Goal: Transaction & Acquisition: Purchase product/service

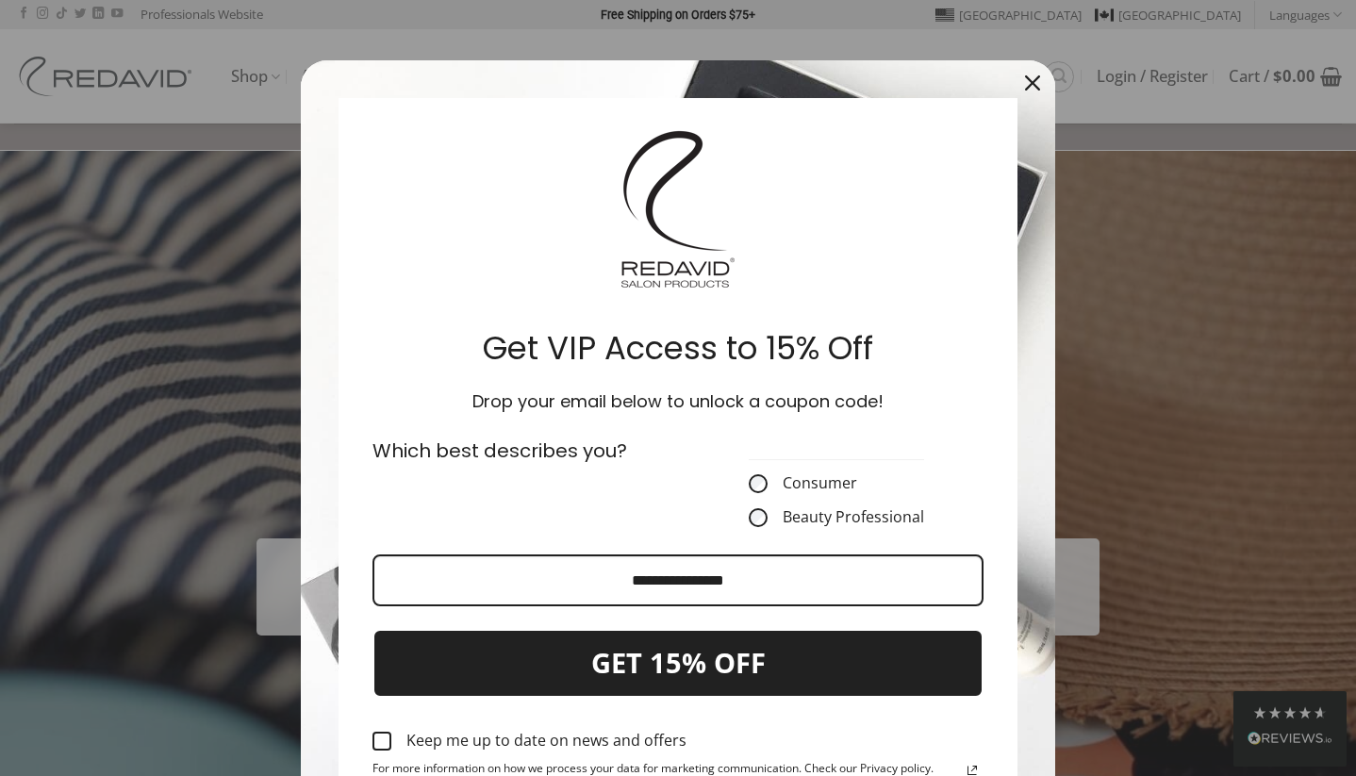
click at [1034, 77] on icon "close icon" at bounding box center [1032, 82] width 15 height 15
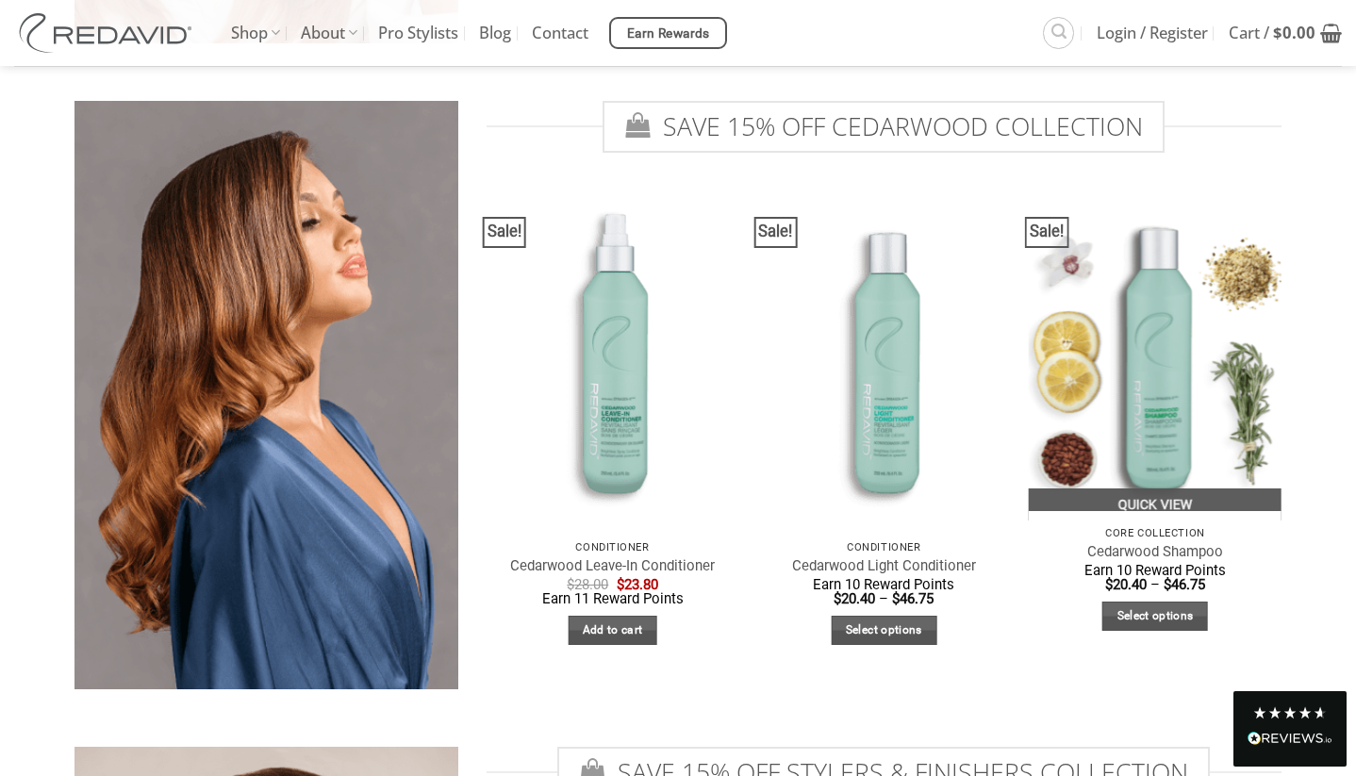
scroll to position [2712, 0]
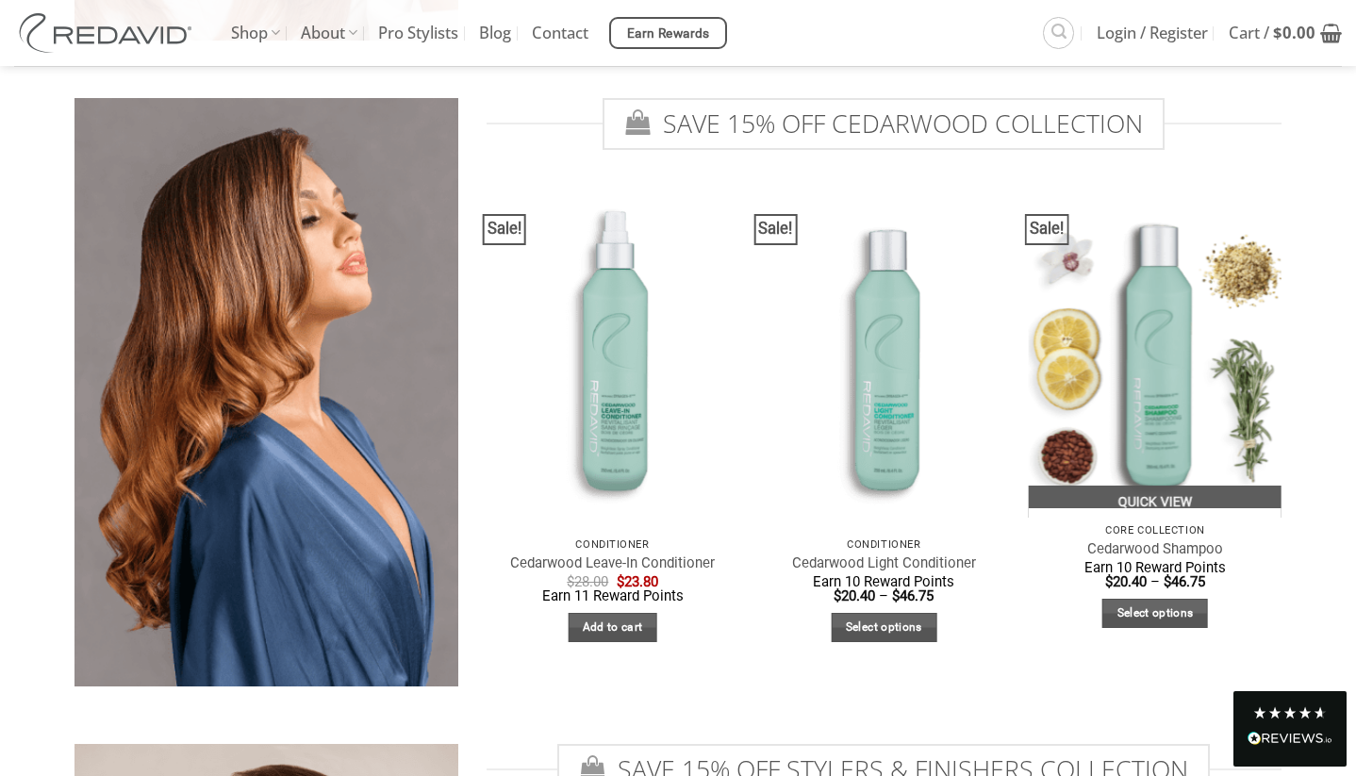
click at [1133, 386] on img "Cedarwood Shampoo" at bounding box center [1154, 349] width 253 height 337
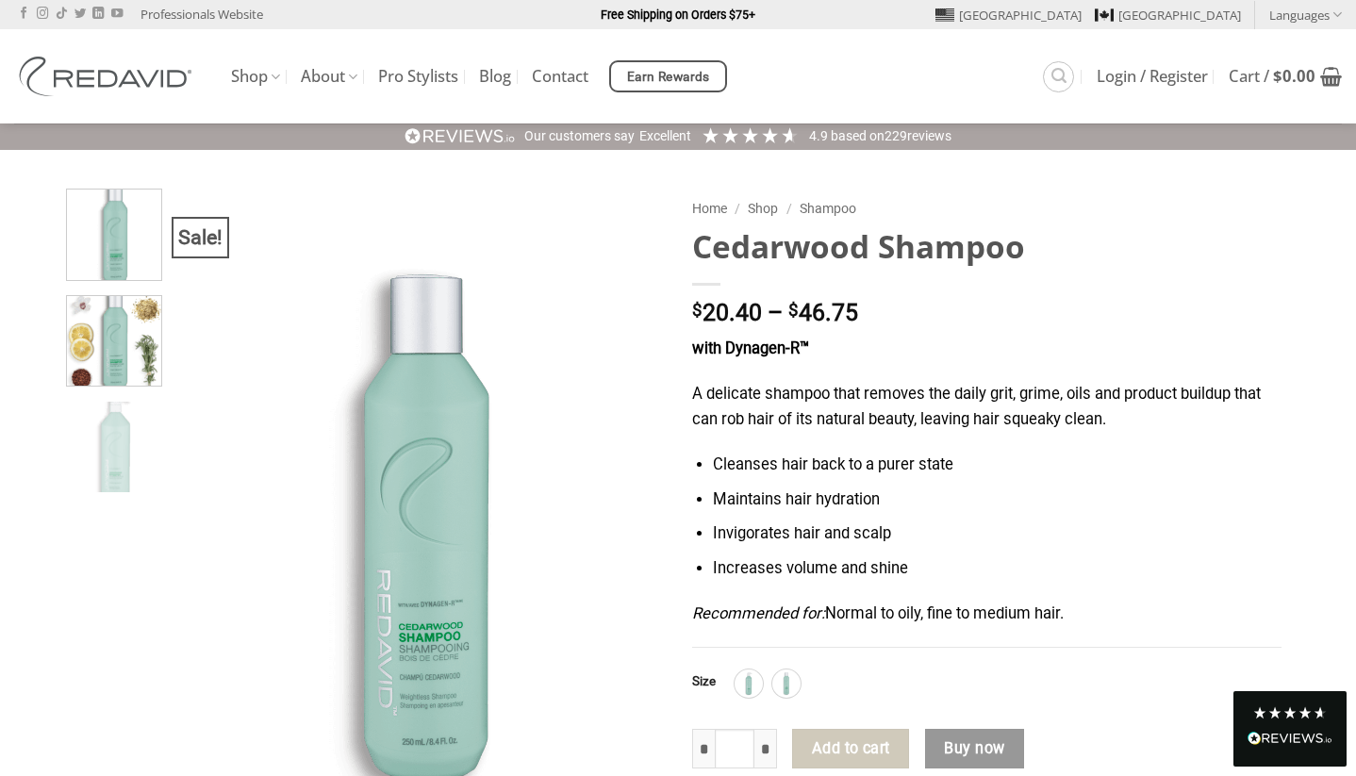
click at [117, 344] on img at bounding box center [114, 338] width 95 height 95
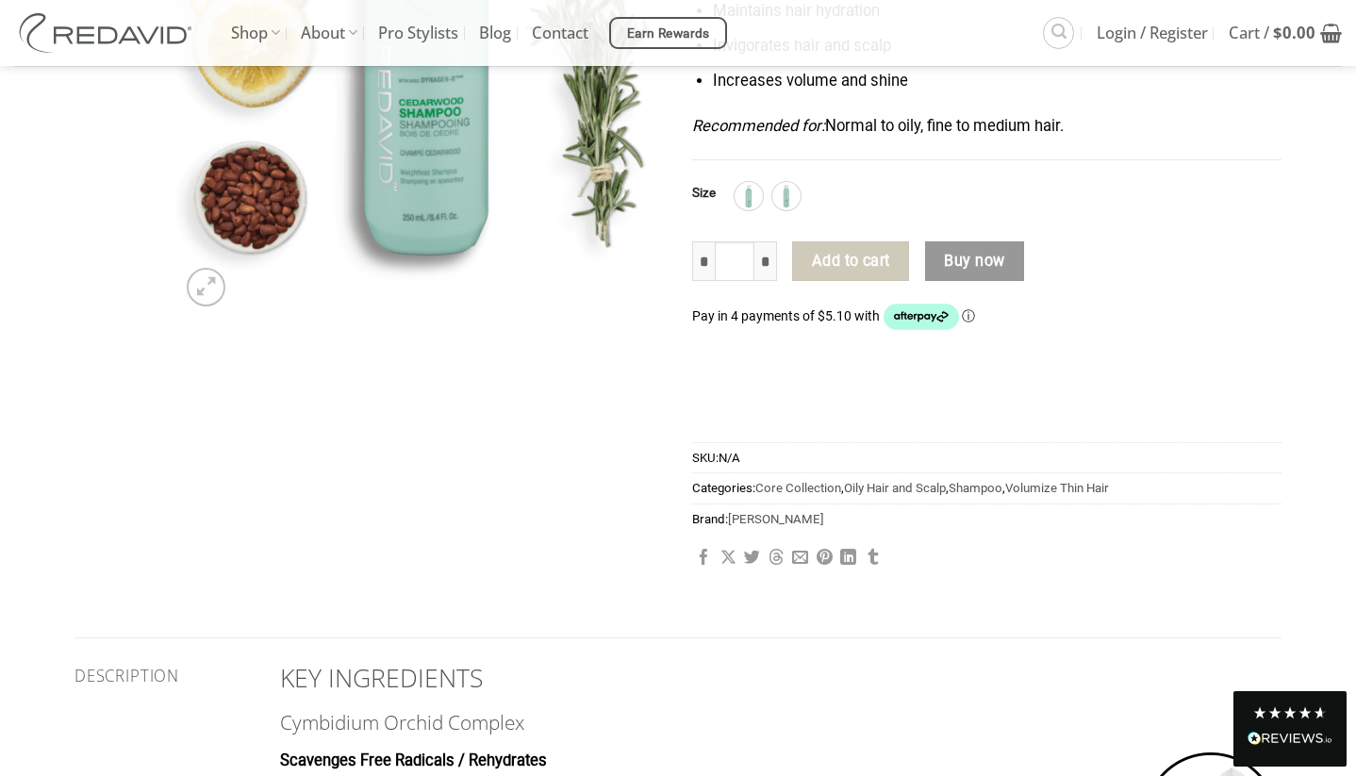
scroll to position [525, 0]
click at [788, 187] on img at bounding box center [786, 195] width 25 height 25
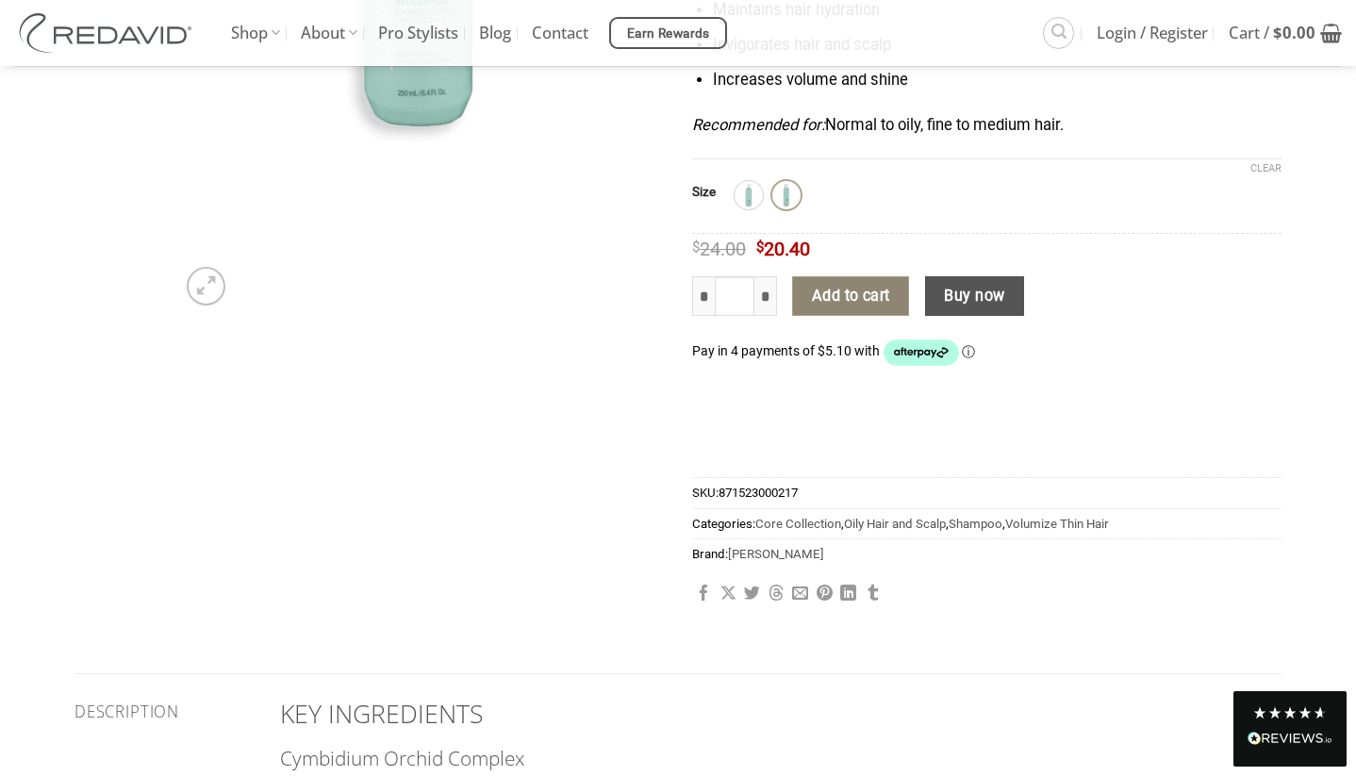
click at [846, 283] on button "Add to cart" at bounding box center [850, 296] width 117 height 40
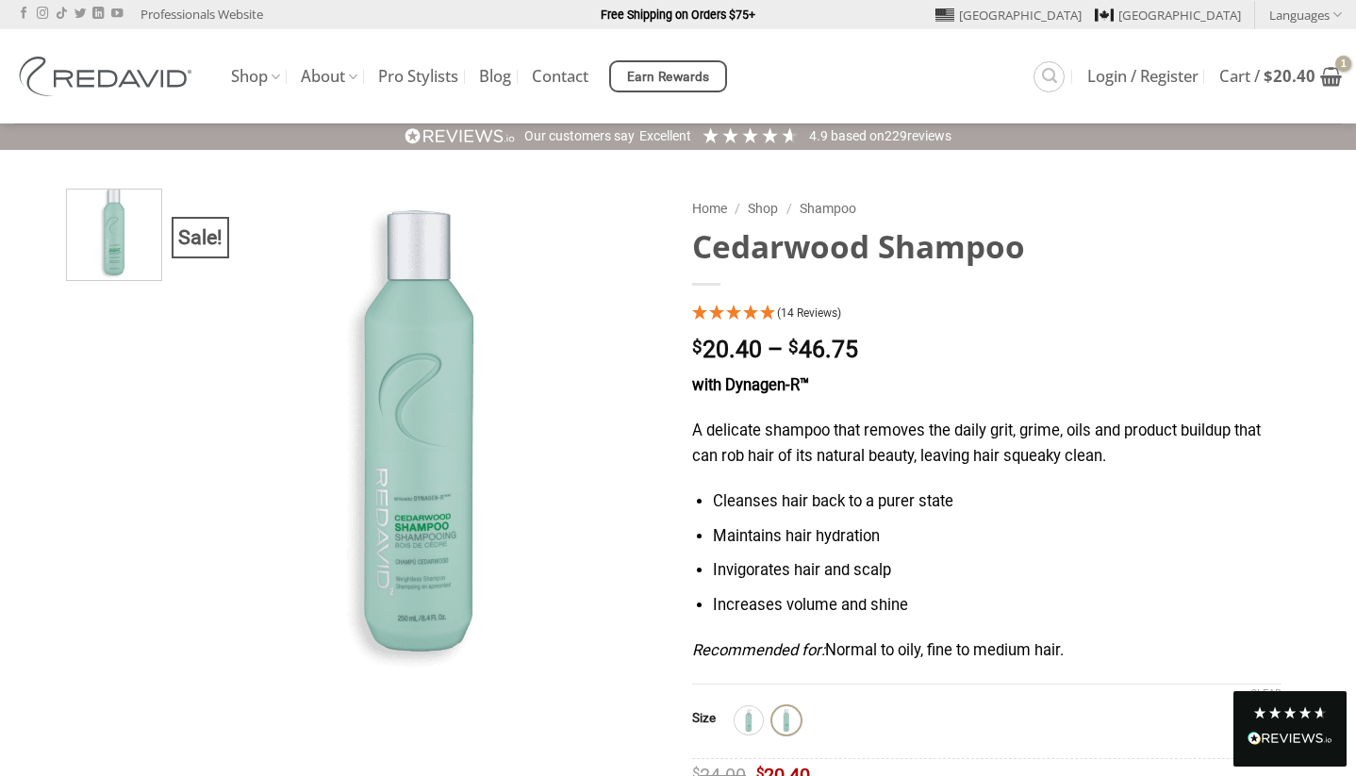
scroll to position [0, 0]
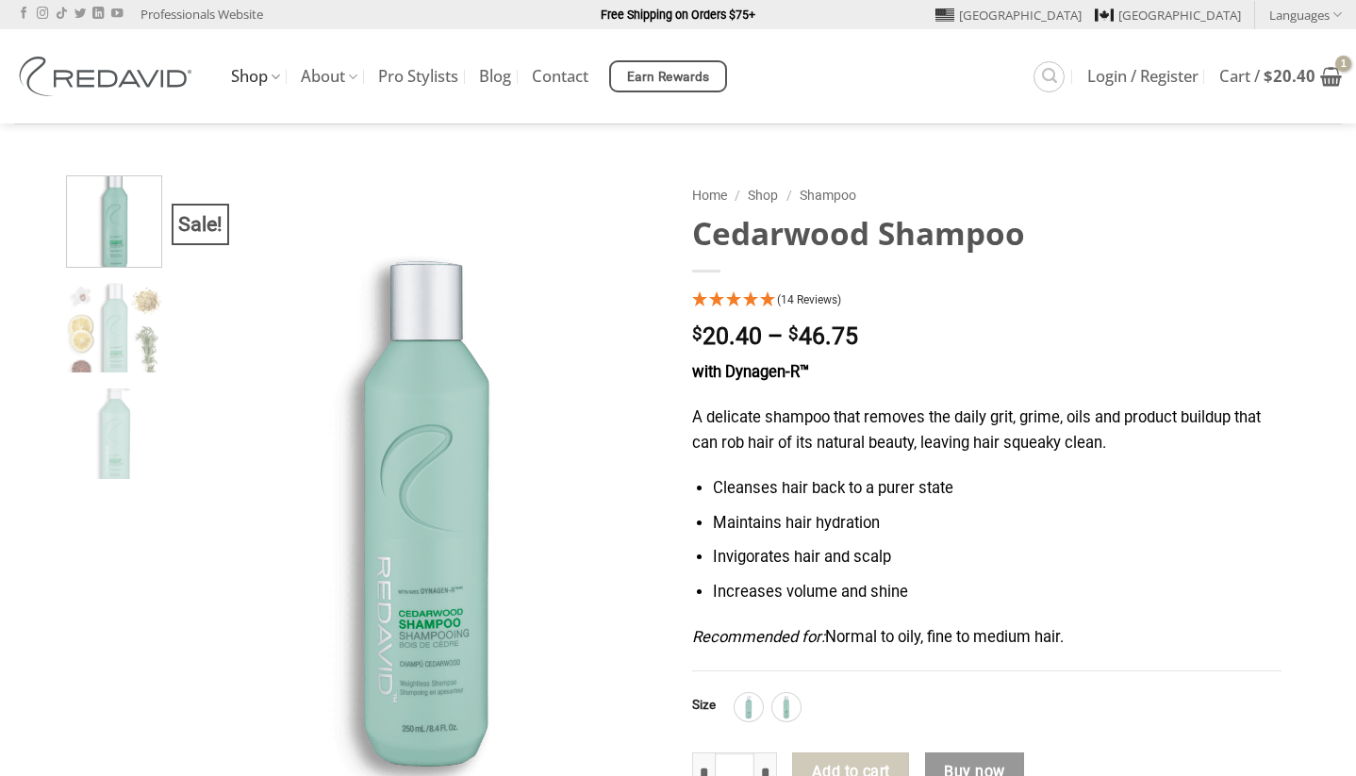
click at [272, 73] on icon at bounding box center [275, 77] width 9 height 18
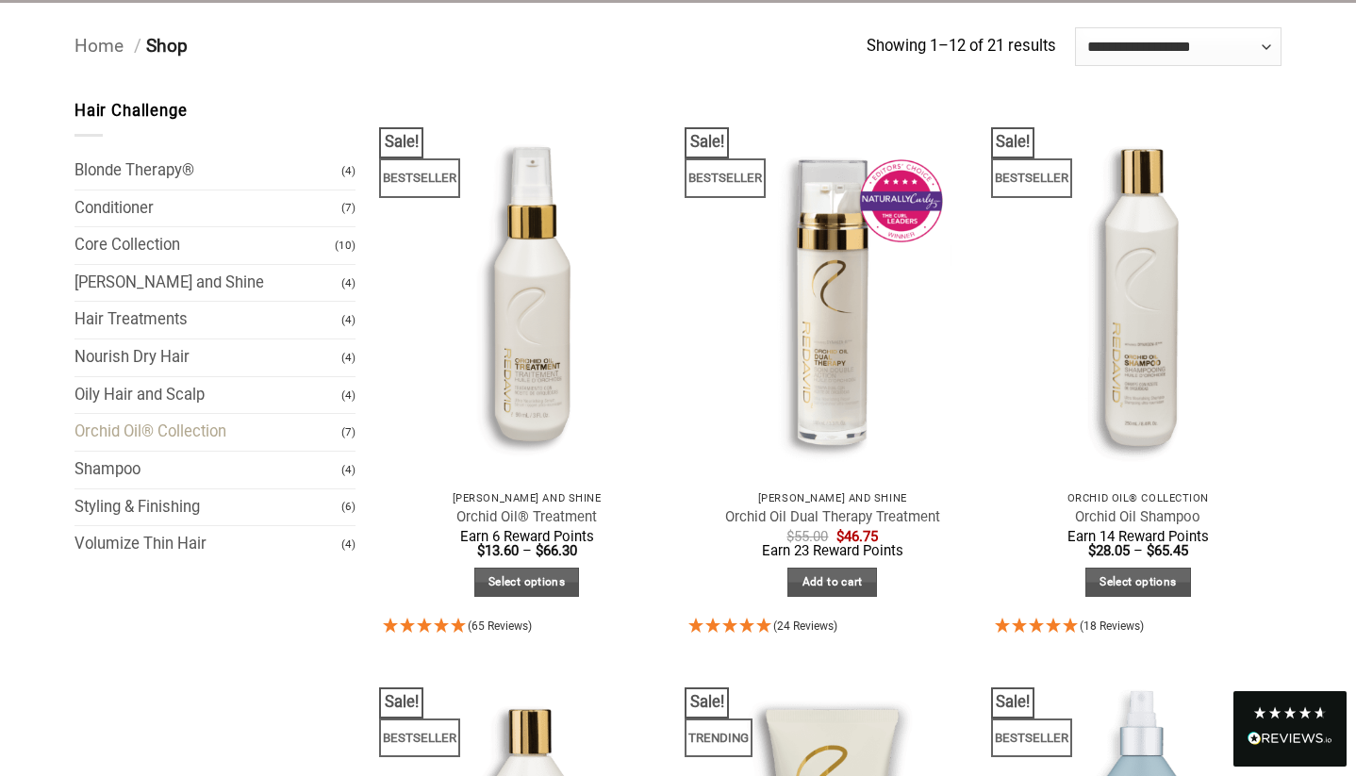
scroll to position [150, 0]
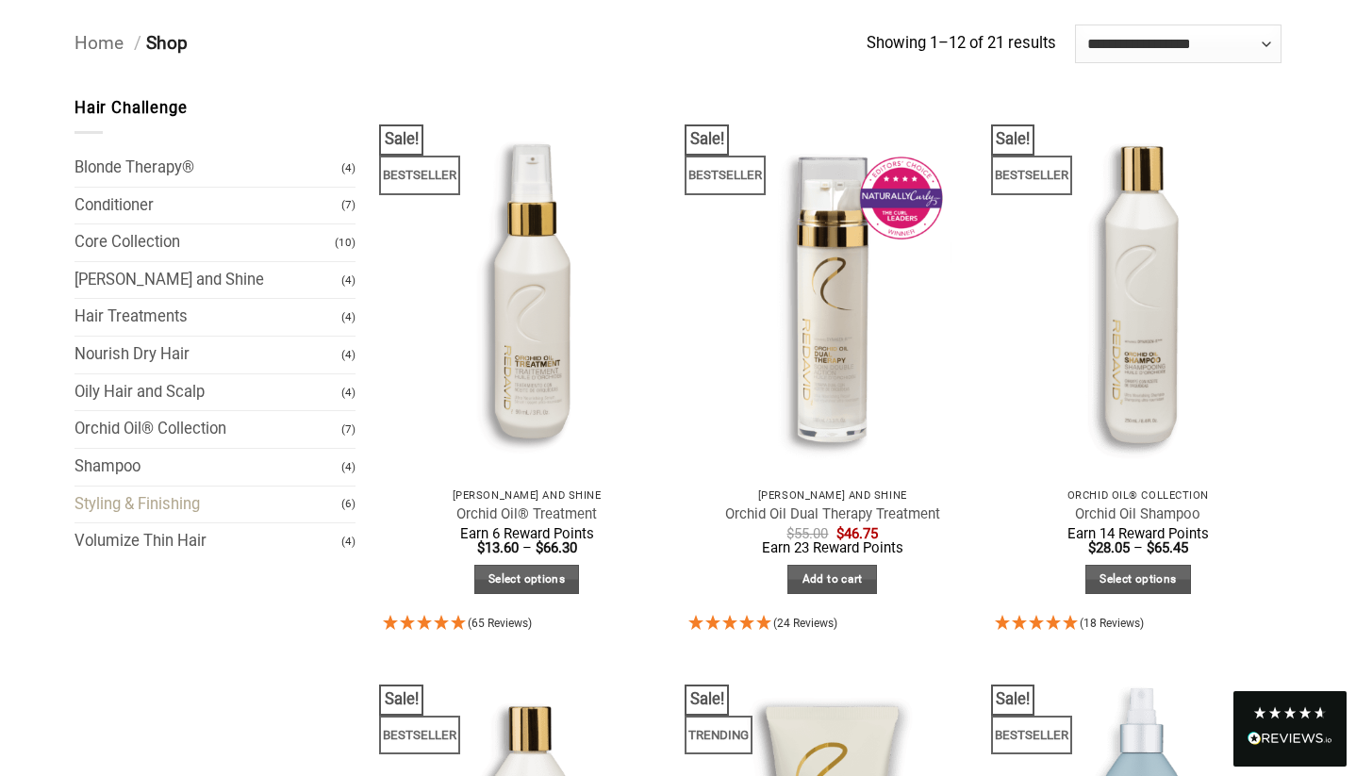
click at [245, 499] on link "Styling & Finishing" at bounding box center [207, 504] width 267 height 37
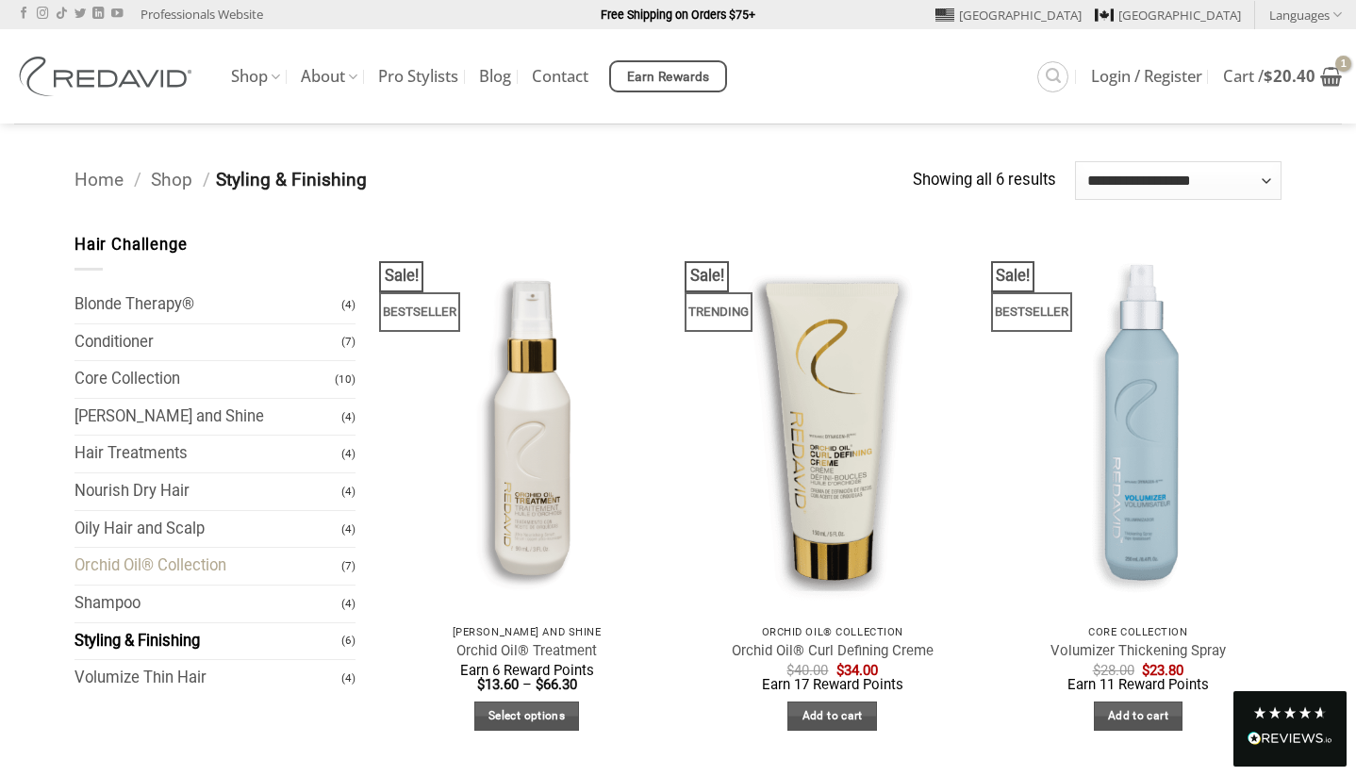
click at [187, 565] on link "Orchid Oil® Collection" at bounding box center [207, 566] width 267 height 37
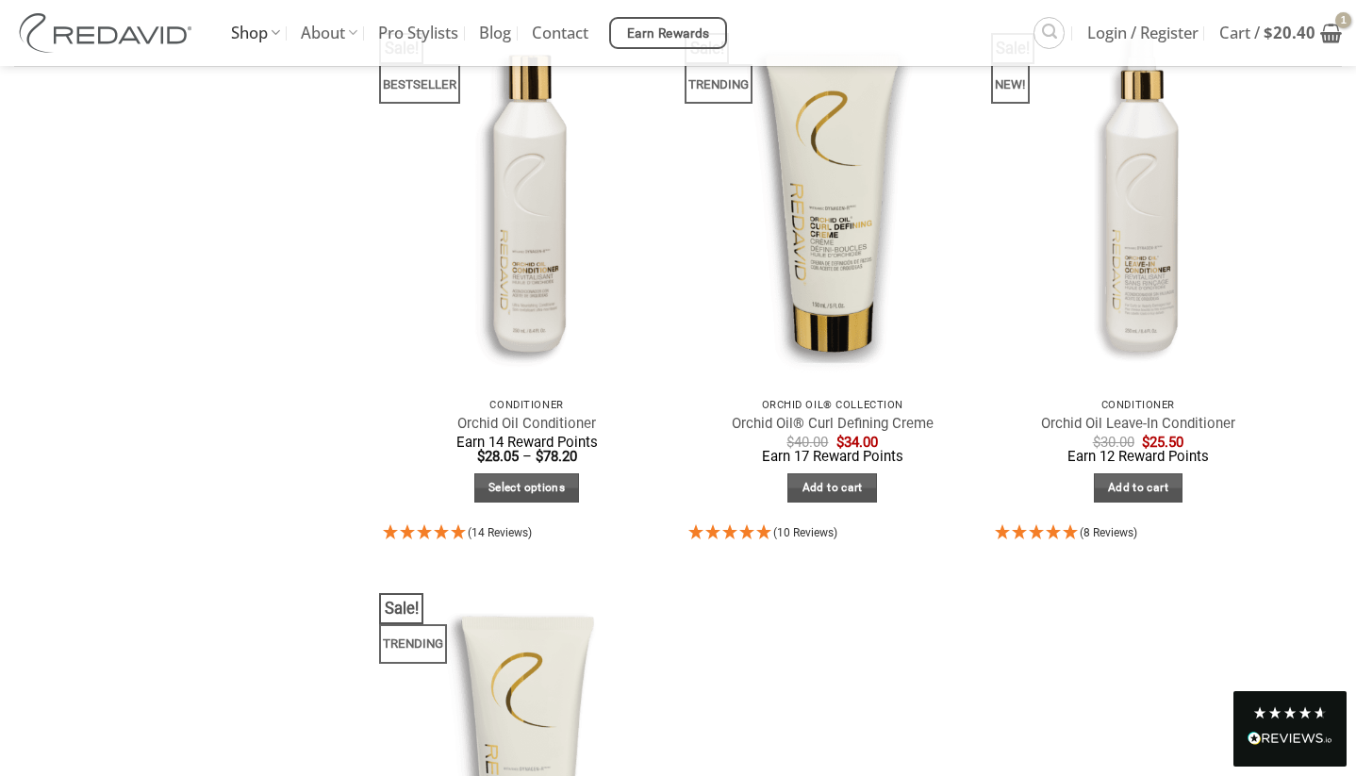
scroll to position [790, 0]
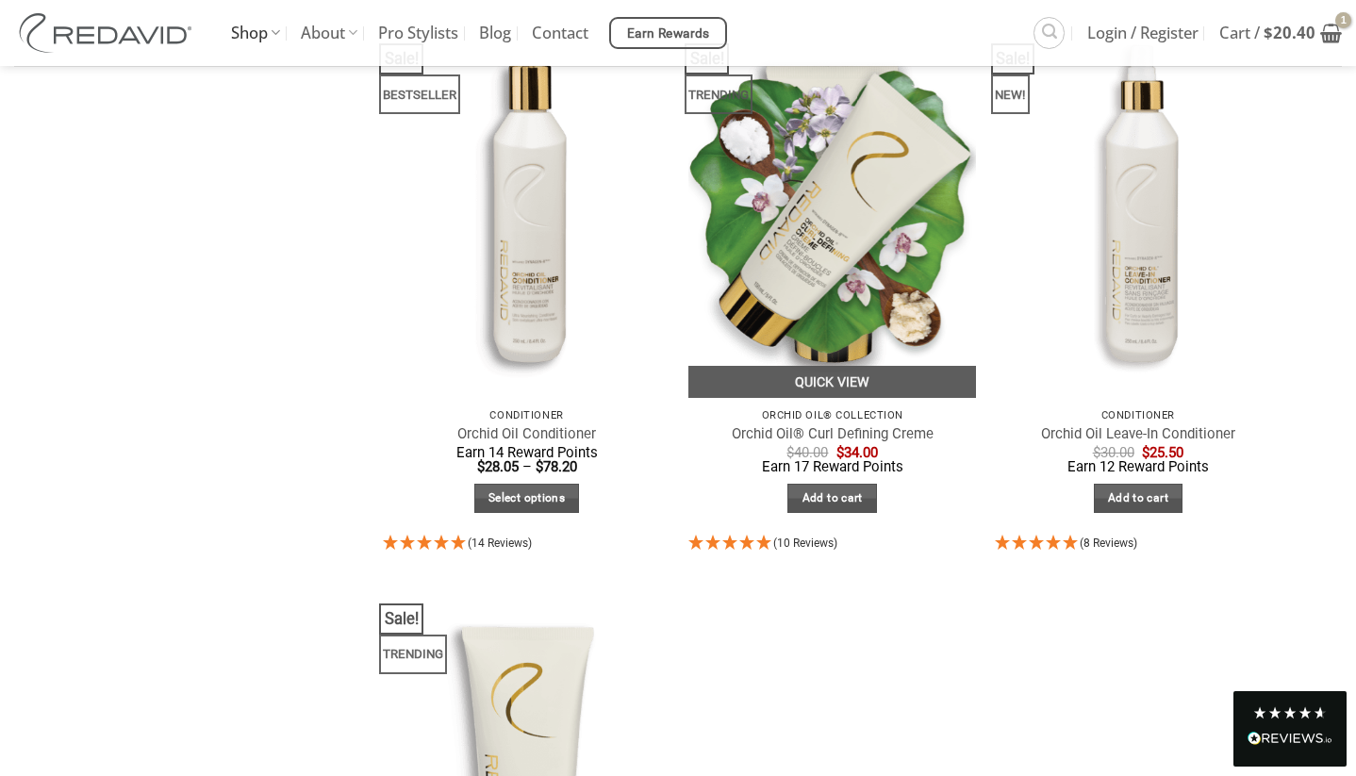
click at [829, 259] on img at bounding box center [832, 206] width 288 height 383
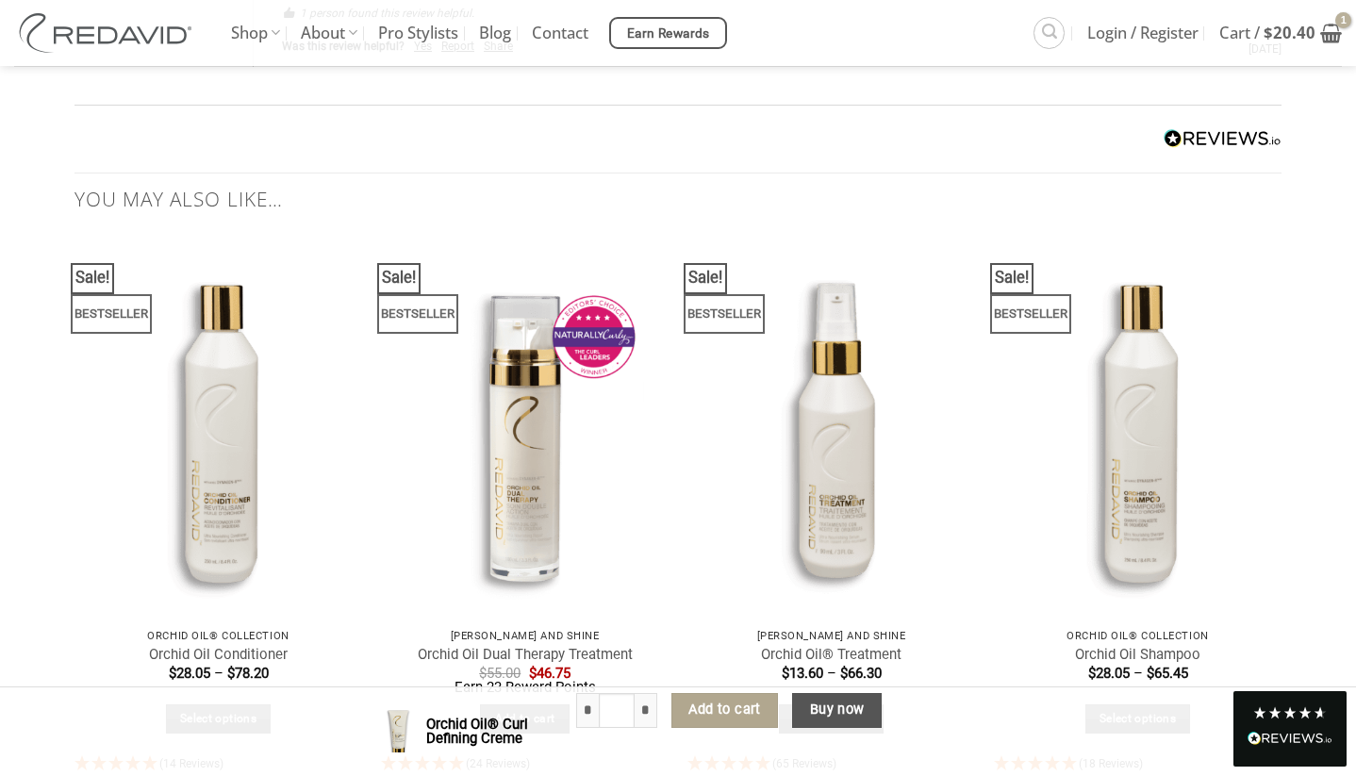
scroll to position [7041, 0]
click at [741, 708] on button "Add to cart" at bounding box center [724, 711] width 107 height 36
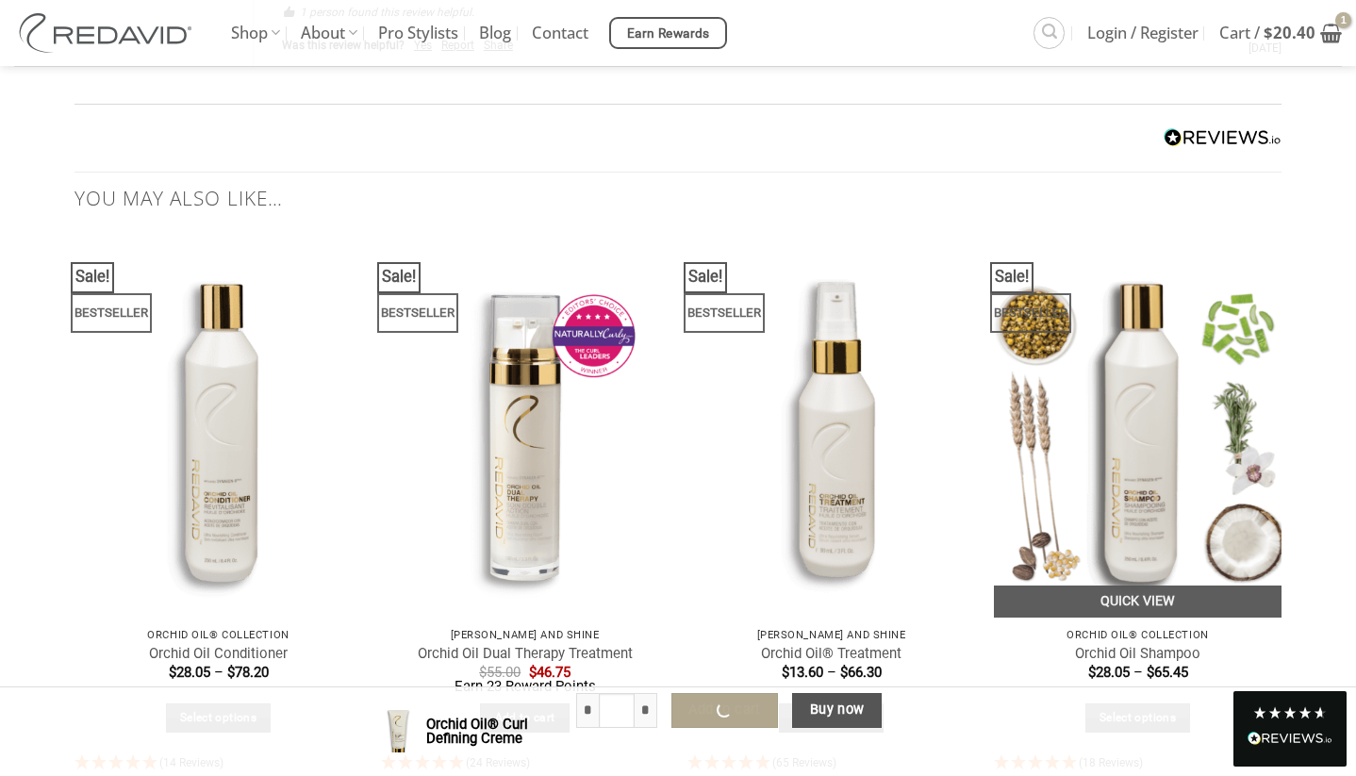
click at [1134, 352] on img at bounding box center [1138, 426] width 288 height 384
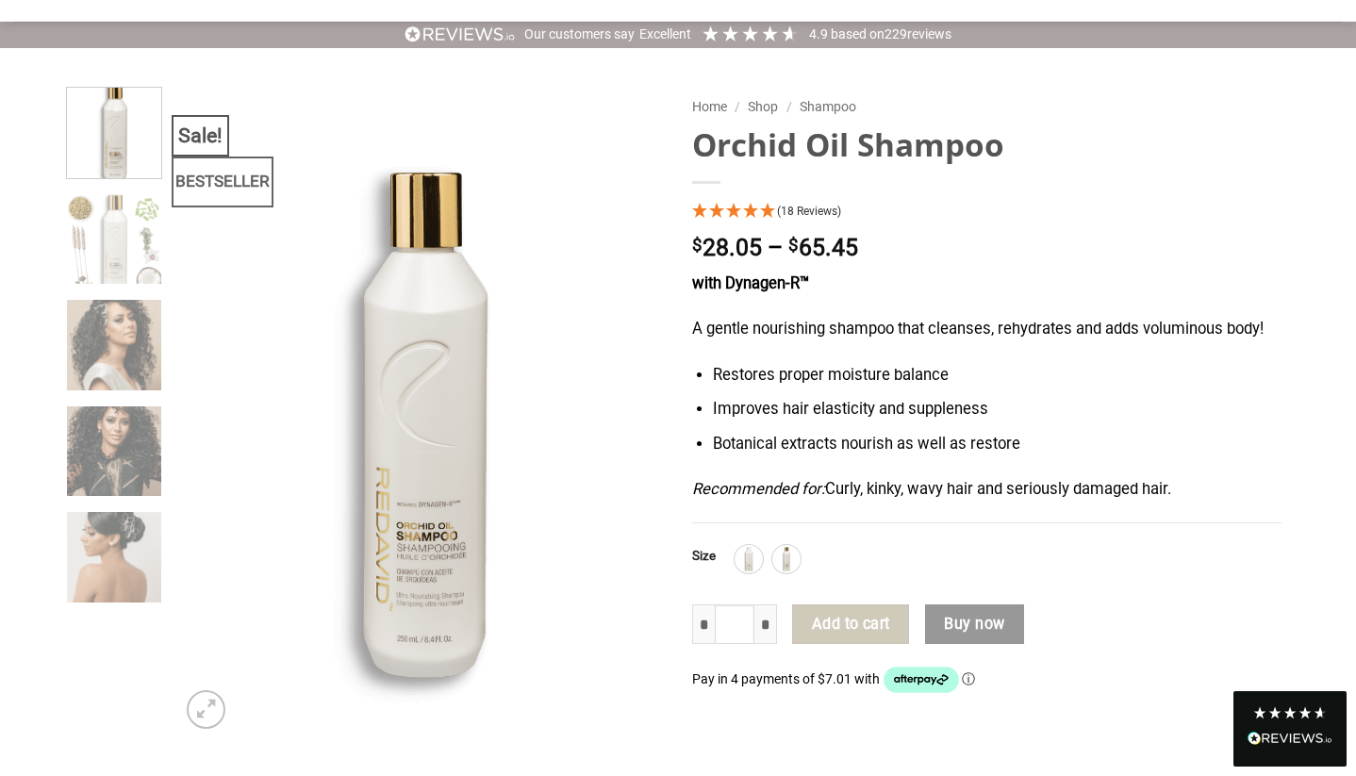
scroll to position [105, 0]
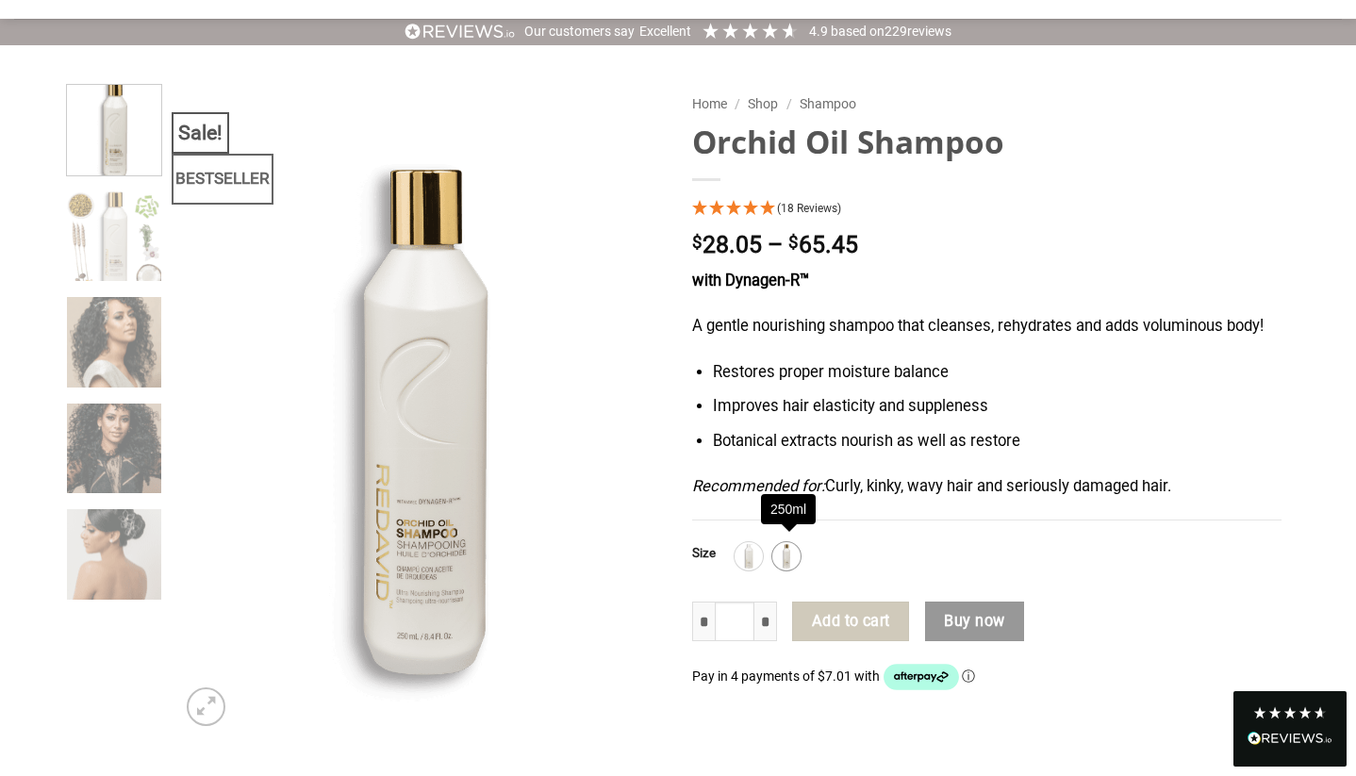
click at [793, 548] on img at bounding box center [786, 556] width 25 height 25
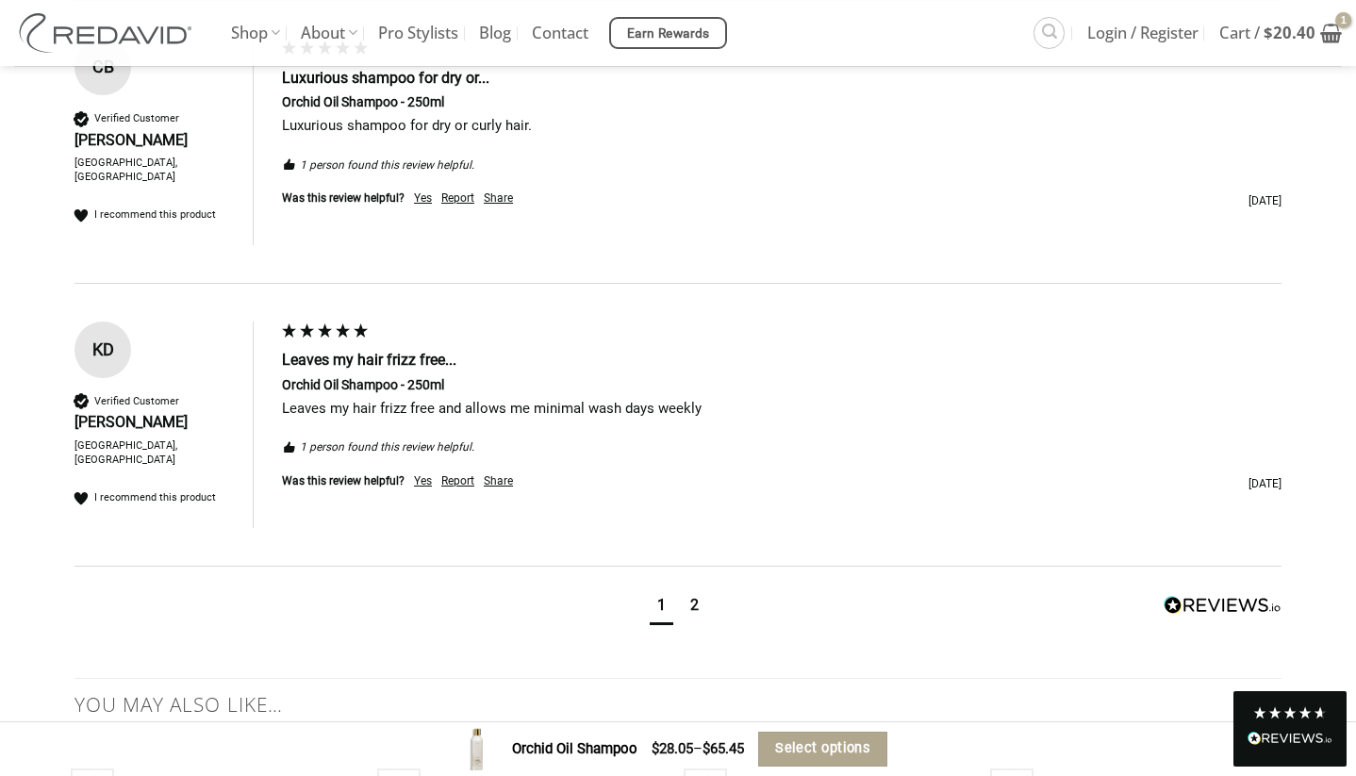
scroll to position [236, 0]
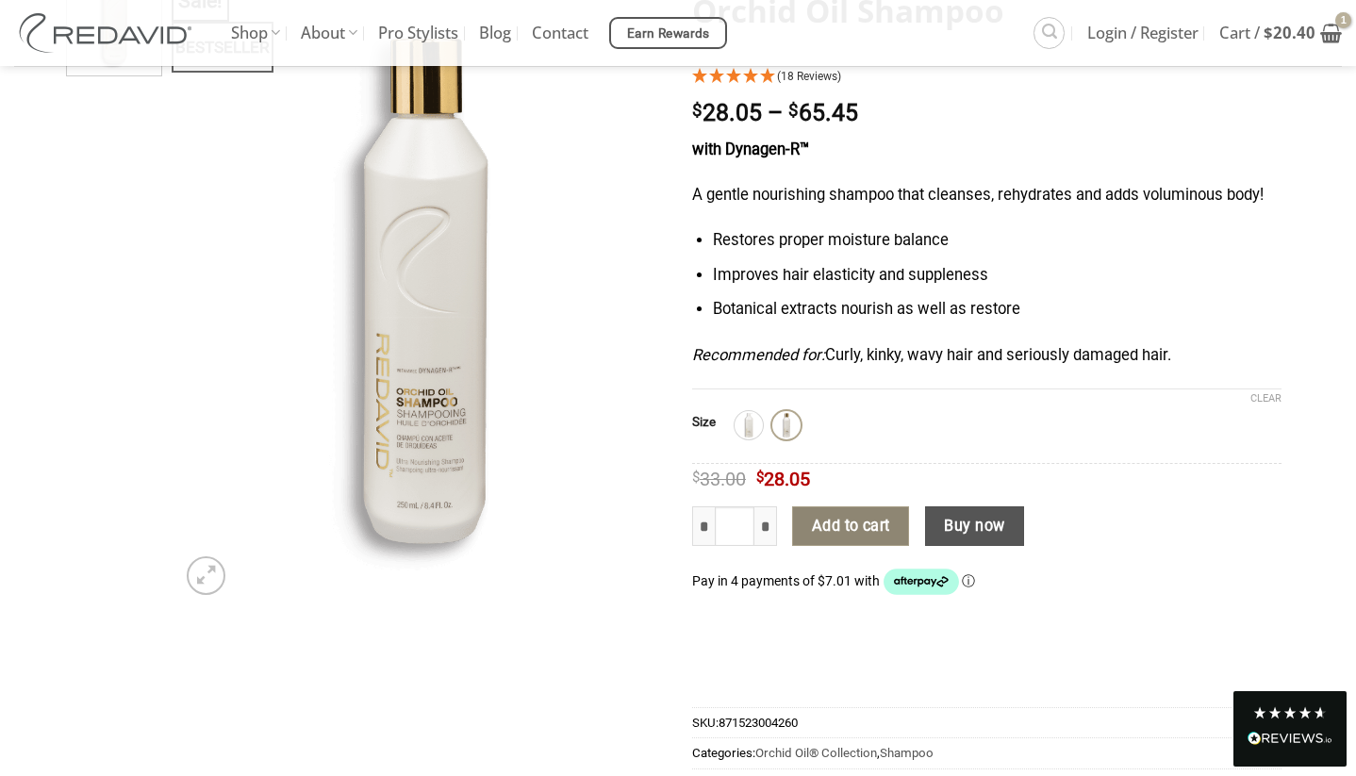
click at [877, 514] on button "Add to cart" at bounding box center [850, 526] width 117 height 40
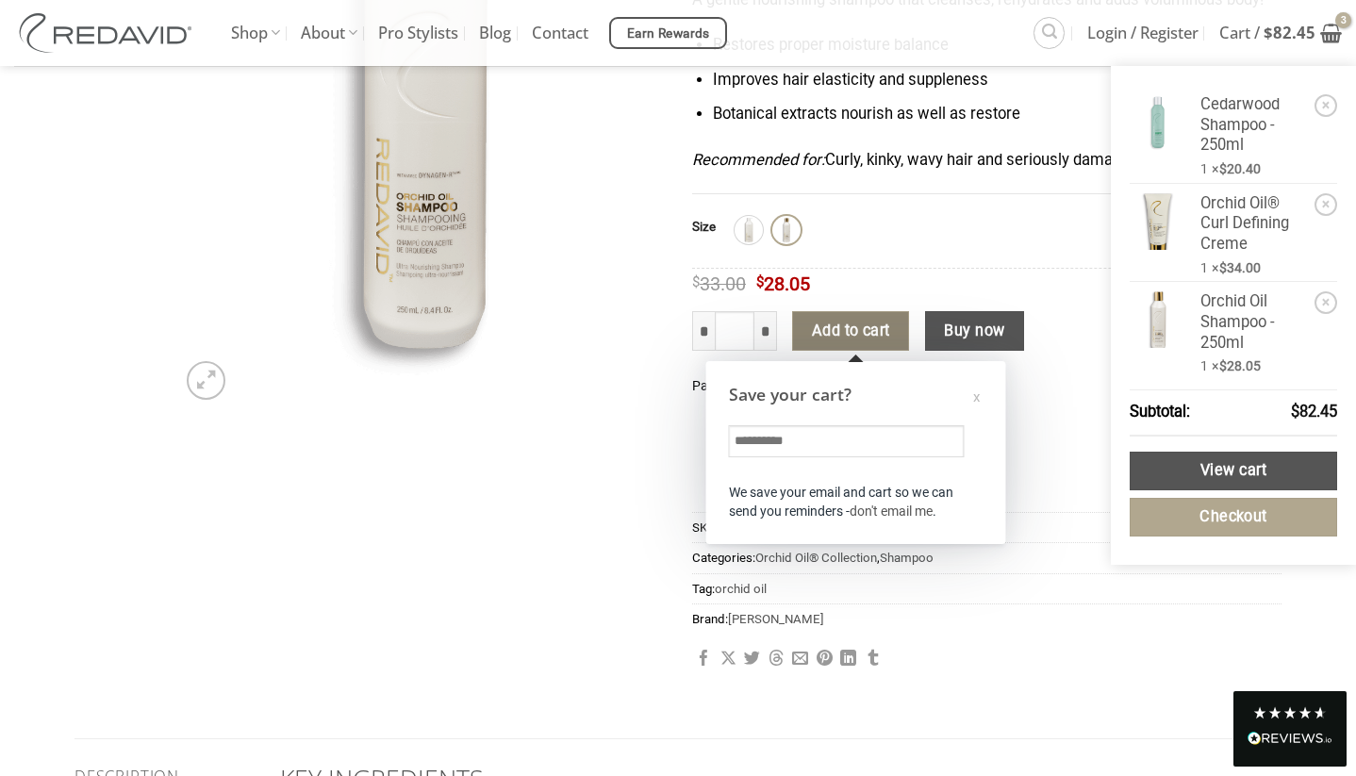
scroll to position [462, 0]
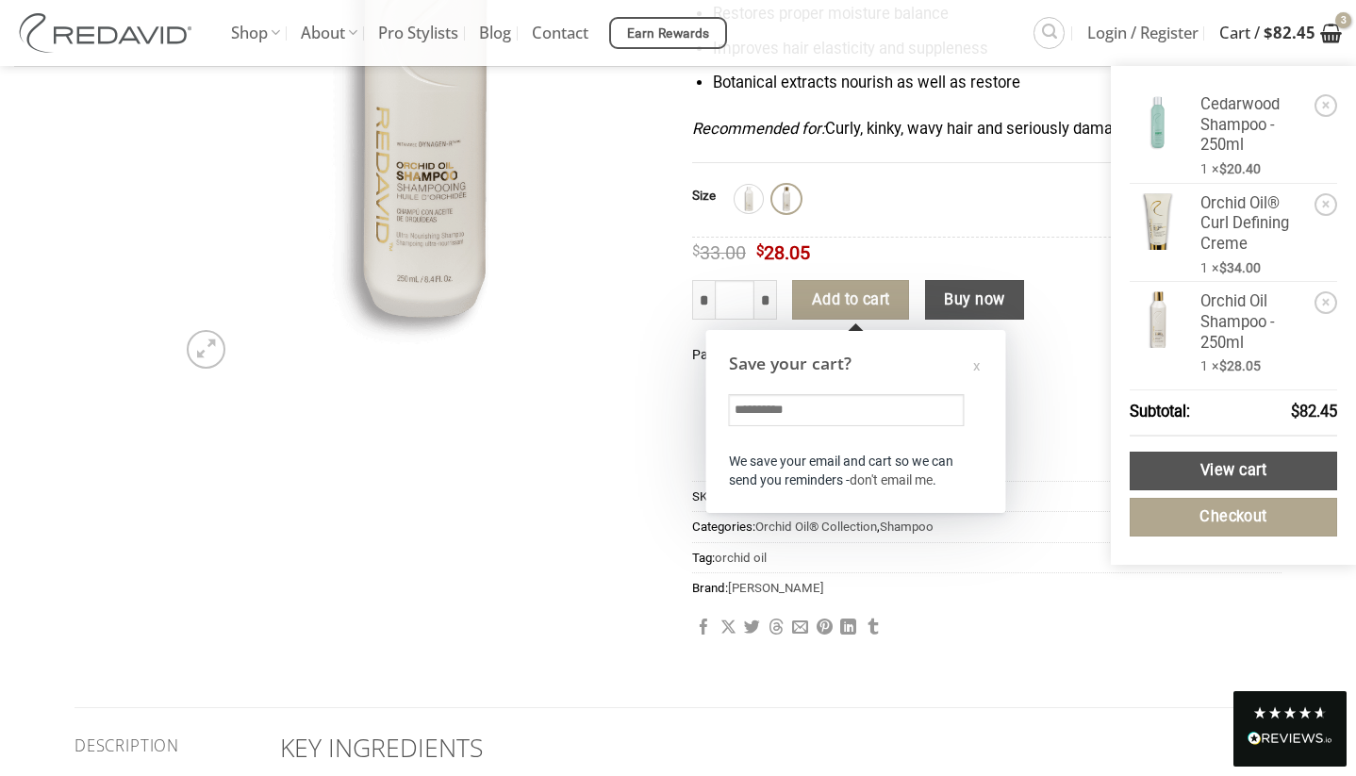
click at [1325, 28] on icon "View cart" at bounding box center [1331, 33] width 22 height 23
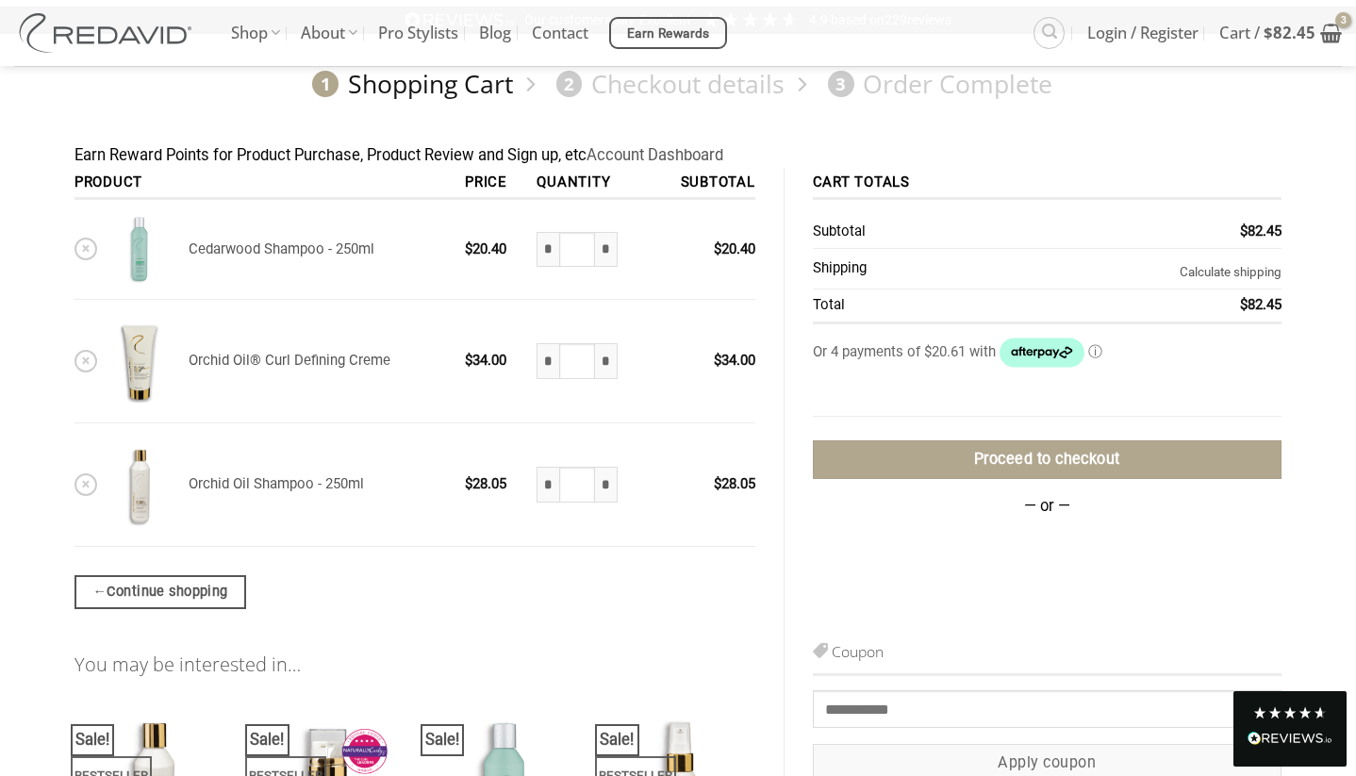
scroll to position [67, 0]
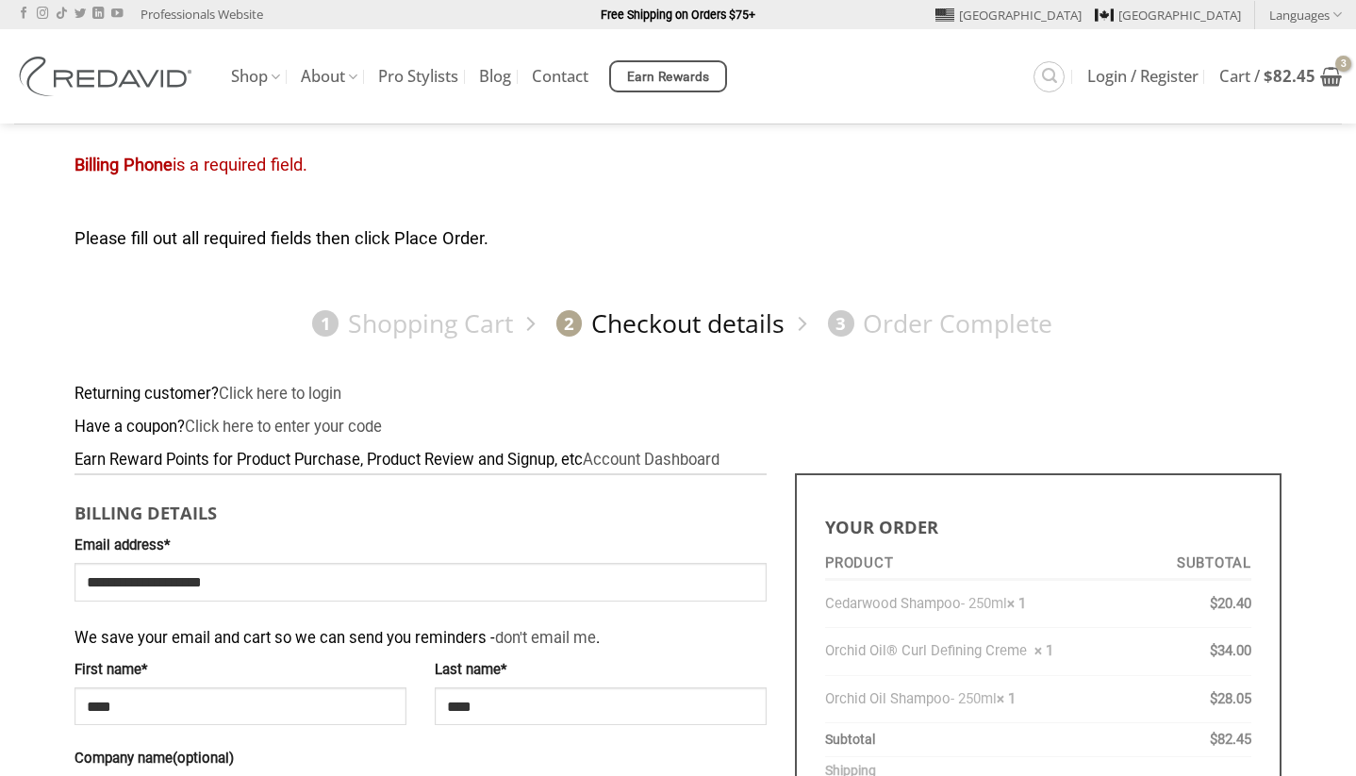
select select "**"
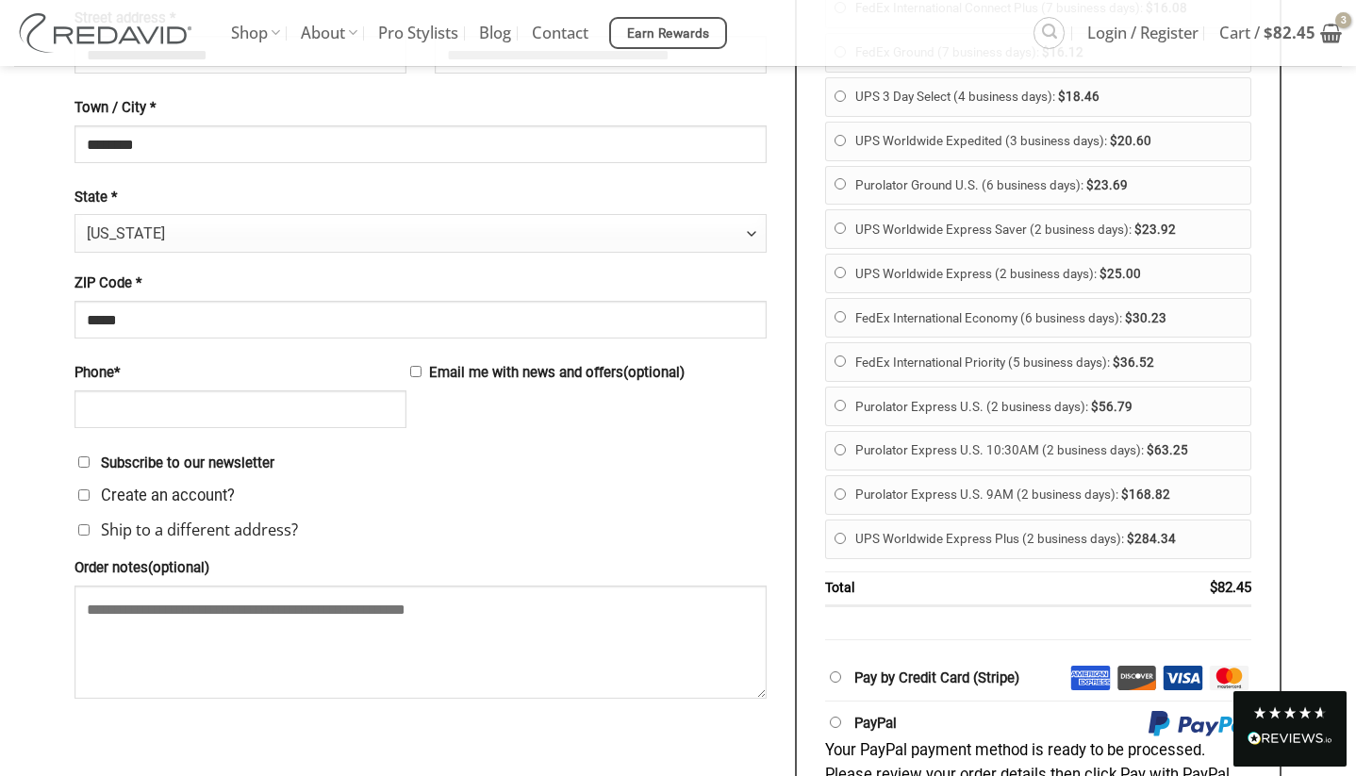
scroll to position [905, 0]
click at [271, 393] on input "******" at bounding box center [240, 408] width 332 height 38
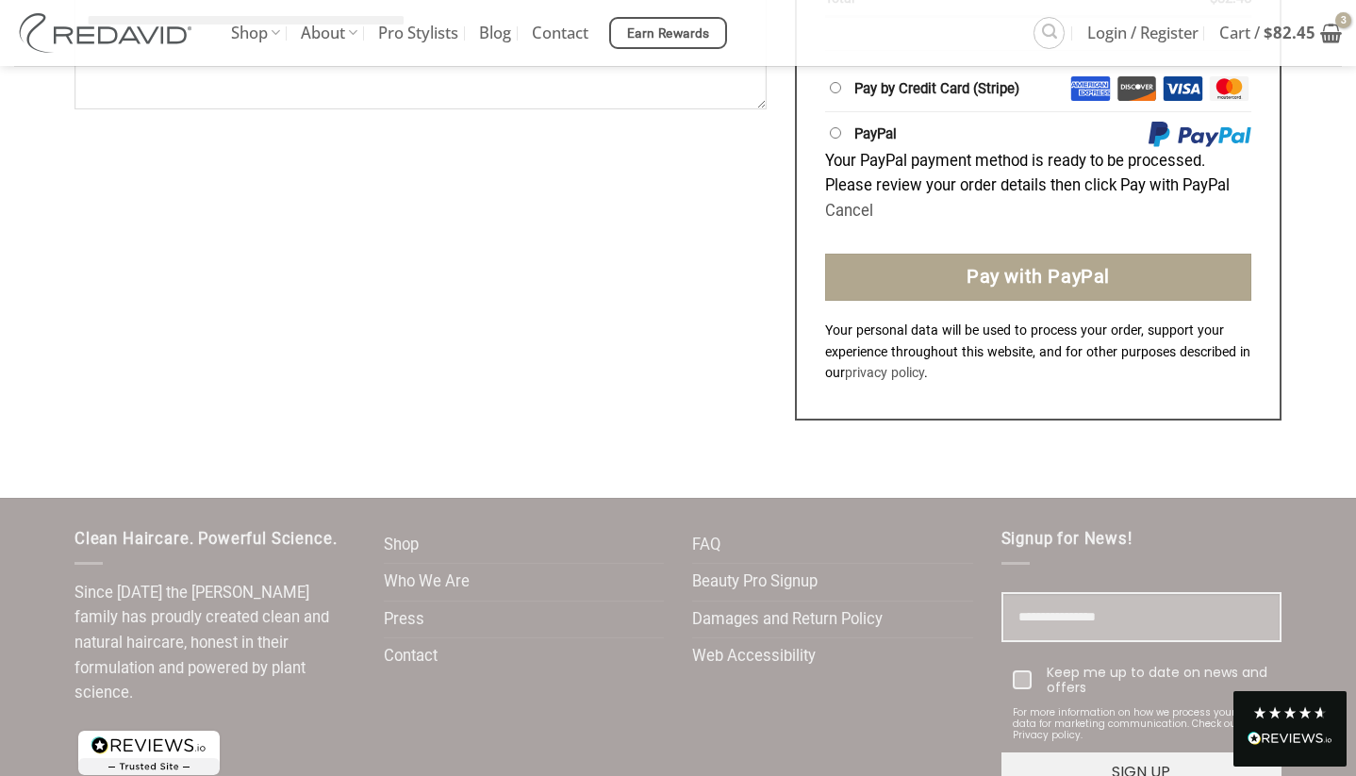
scroll to position [1496, 0]
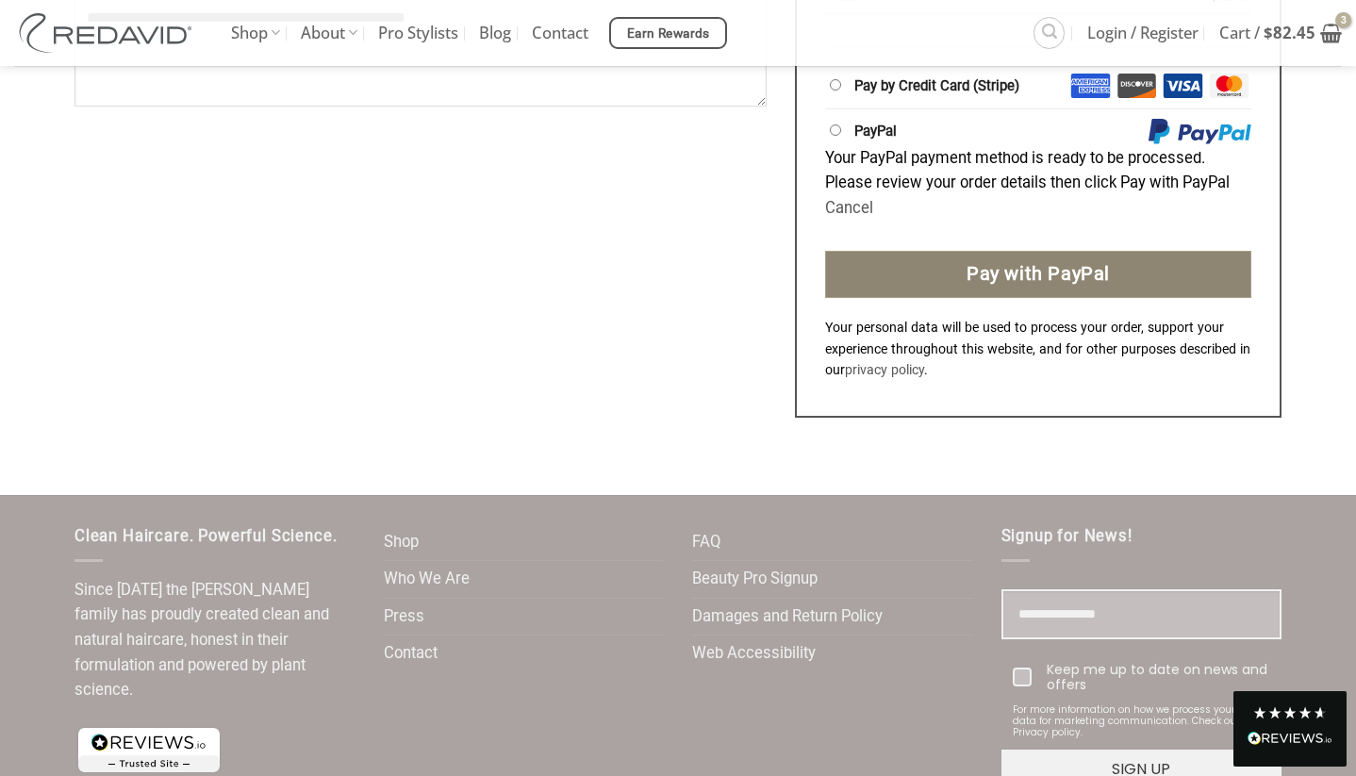
type input "**********"
click at [1034, 251] on button "Pay with PayPal" at bounding box center [1038, 274] width 426 height 47
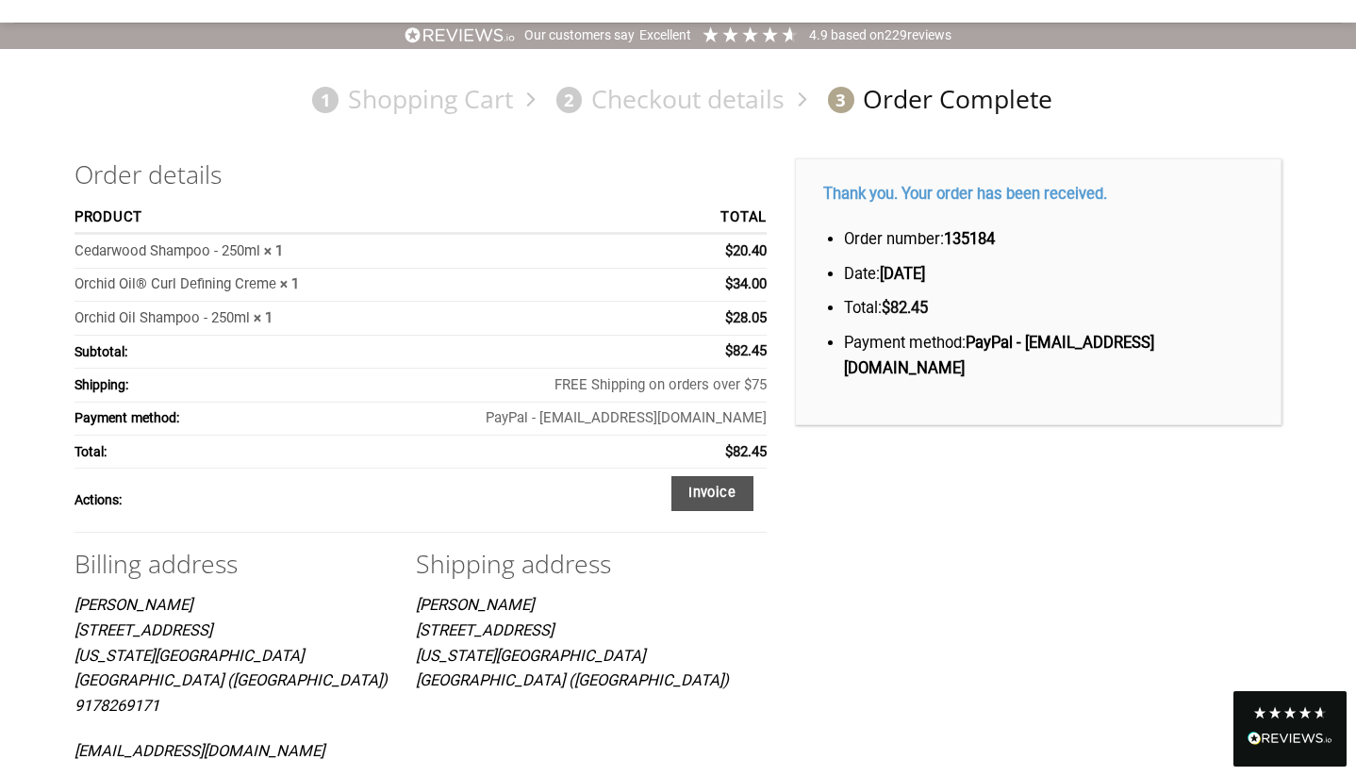
scroll to position [107, 0]
